Goal: Navigation & Orientation: Go to known website

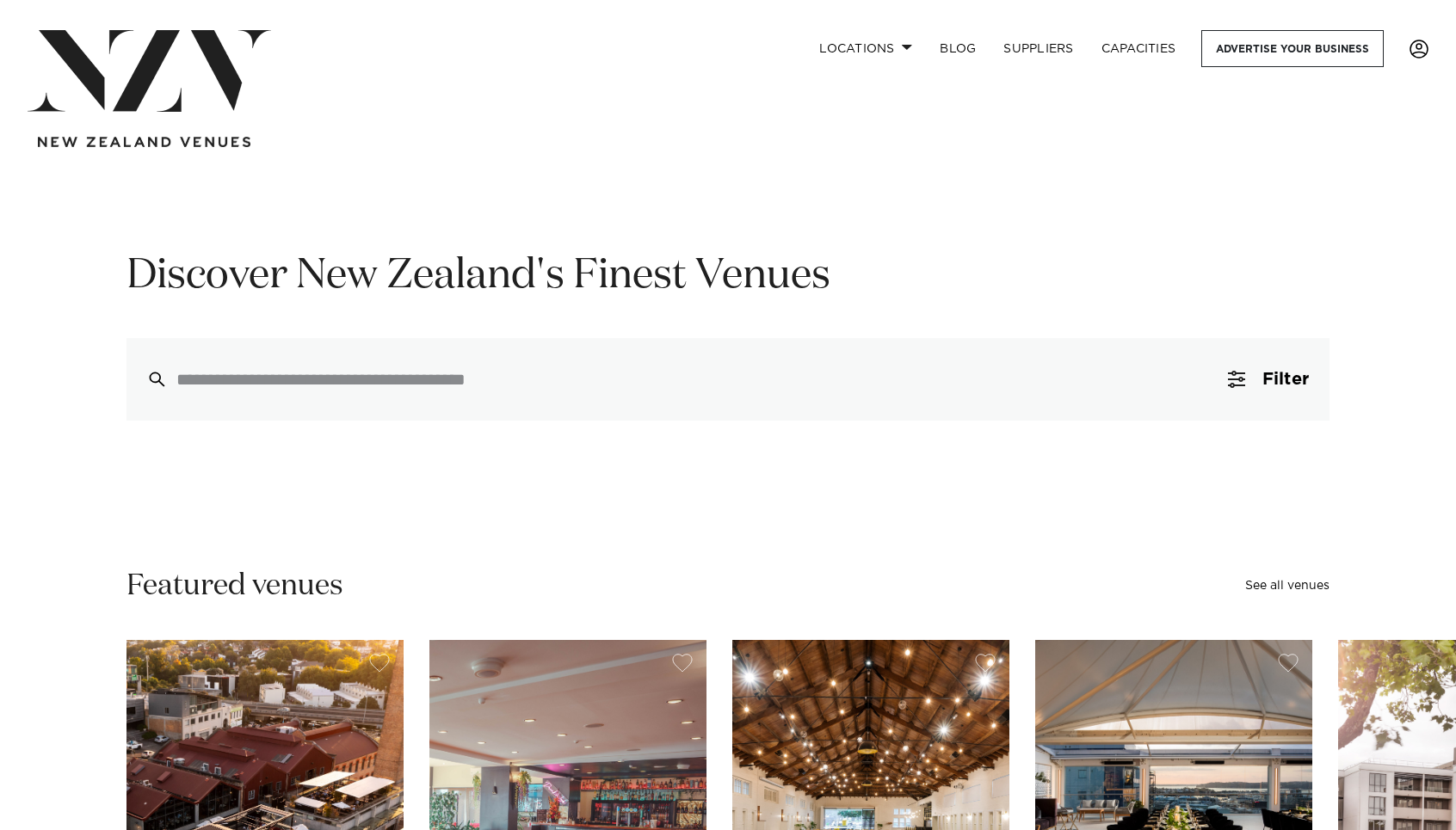
click at [1419, 51] on span at bounding box center [1418, 49] width 19 height 19
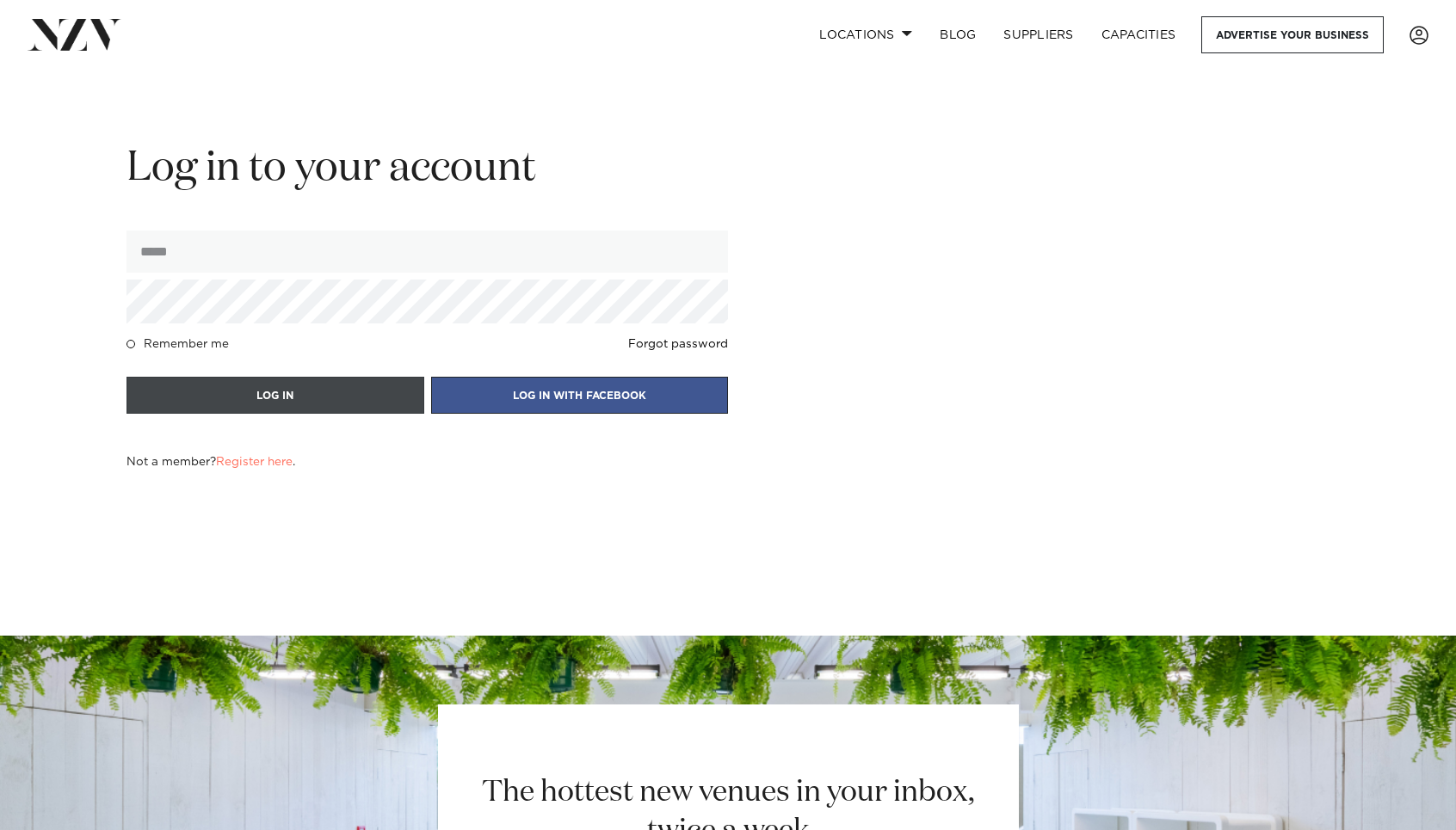
type input "**********"
click at [273, 392] on button "LOG IN" at bounding box center [276, 395] width 298 height 37
